Goal: Navigation & Orientation: Find specific page/section

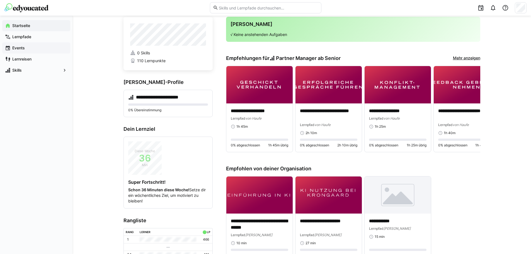
scroll to position [9, 0]
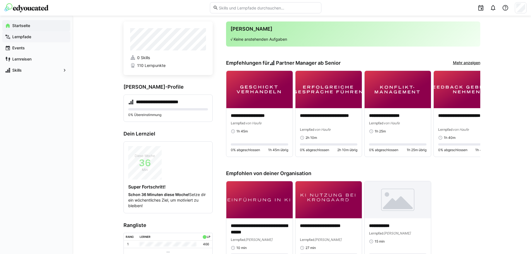
click at [0, 0] on app-navigation-label "Lernpfade" at bounding box center [0, 0] width 0 height 0
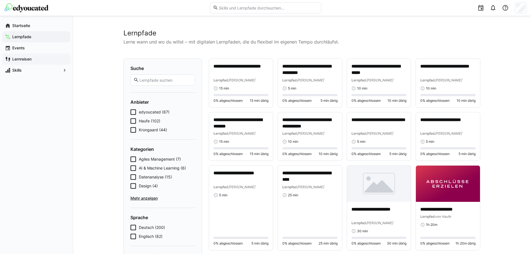
click at [0, 0] on app-navigation-label "Lernreisen" at bounding box center [0, 0] width 0 height 0
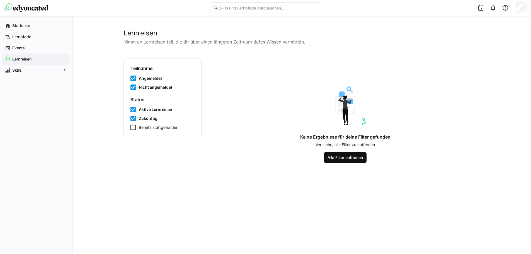
click at [356, 157] on span "Alle Filter entfernen" at bounding box center [345, 158] width 37 height 6
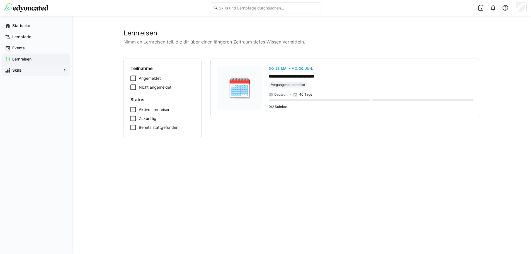
click at [27, 74] on div "Skills" at bounding box center [36, 70] width 68 height 11
